Goal: Task Accomplishment & Management: Use online tool/utility

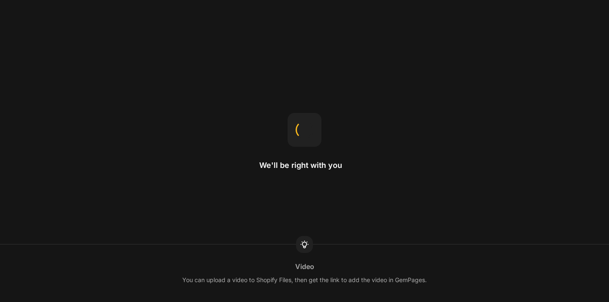
click at [459, 145] on div "We'll be right with you Video You can upload a video to Shopify Files, then get…" at bounding box center [304, 151] width 609 height 302
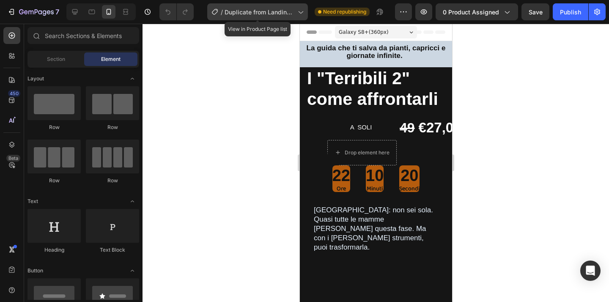
click at [245, 19] on div "/ Duplicate from Landing Page - [DATE] 16:19:02" at bounding box center [257, 11] width 101 height 17
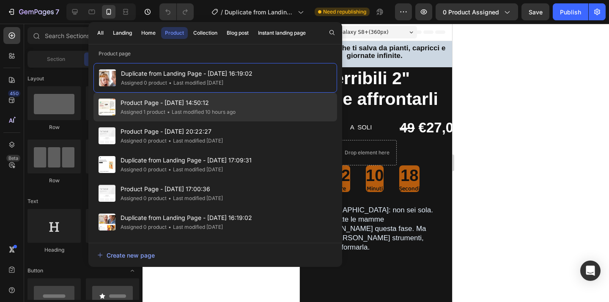
click at [232, 104] on span "Product Page - [DATE] 14:50:12" at bounding box center [177, 103] width 115 height 10
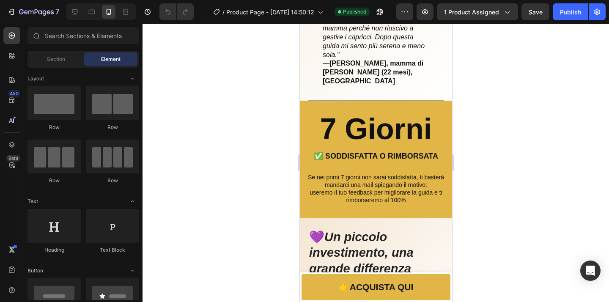
scroll to position [1530, 0]
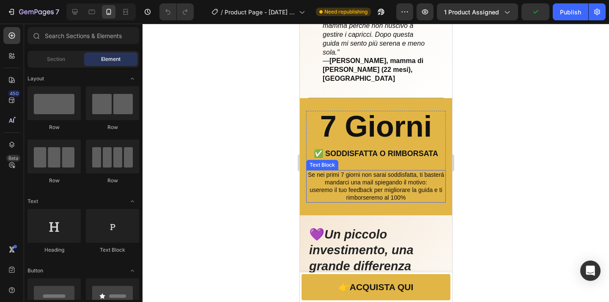
click at [340, 171] on p "Se nei primi 7 giorni non sarai soddisfatta, ti basterá mandarci una mail spieg…" at bounding box center [376, 178] width 138 height 15
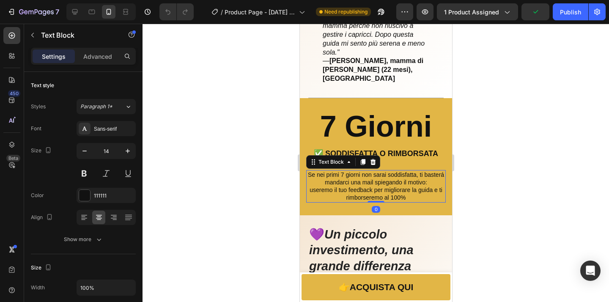
click at [340, 171] on p "Se nei primi 7 giorni non sarai soddisfatta, ti basterá mandarci una mail spieg…" at bounding box center [376, 178] width 138 height 15
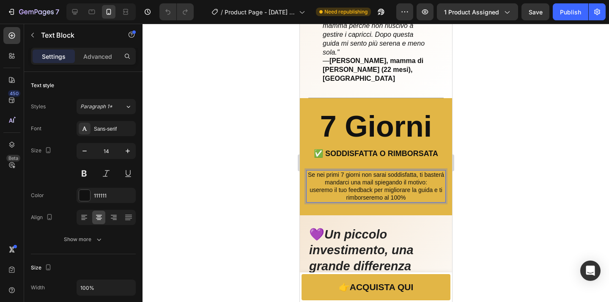
click at [340, 171] on p "Se nei primi 7 giorni non sarai soddisfatta, ti basterá mandarci una mail spieg…" at bounding box center [376, 178] width 138 height 15
click at [425, 171] on p "Se dopo 7 giorni non sarai soddisfatta, ti basterá mandarci una mail spiegando …" at bounding box center [376, 178] width 138 height 15
click at [500, 168] on div at bounding box center [375, 163] width 466 height 278
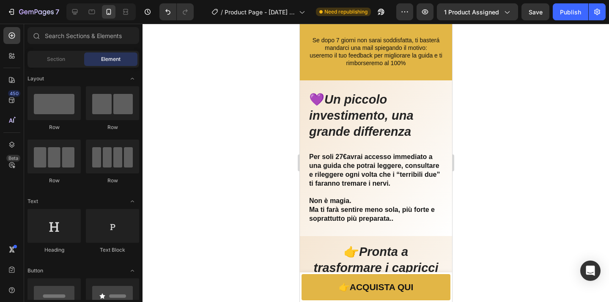
scroll to position [1304, 0]
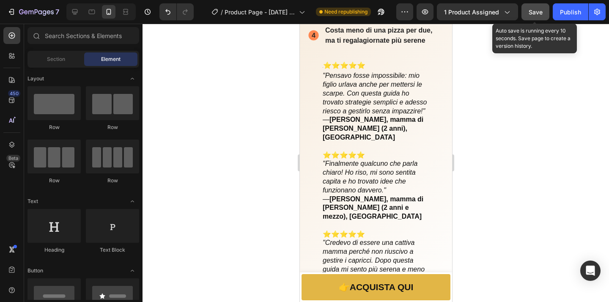
click at [530, 13] on span "Save" at bounding box center [535, 11] width 14 height 7
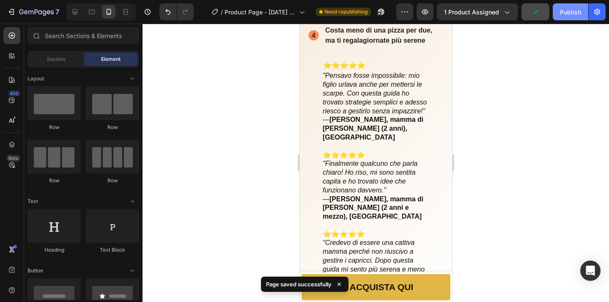
click at [576, 12] on div "Publish" at bounding box center [570, 12] width 21 height 9
